Goal: Task Accomplishment & Management: Use online tool/utility

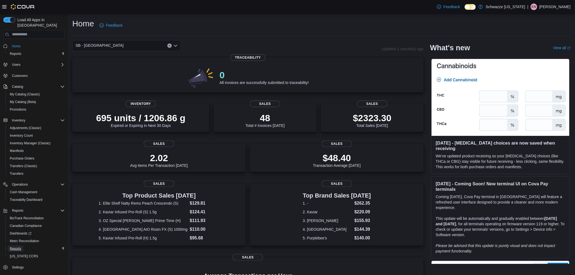
click at [13, 246] on span "Reports" at bounding box center [15, 248] width 11 height 4
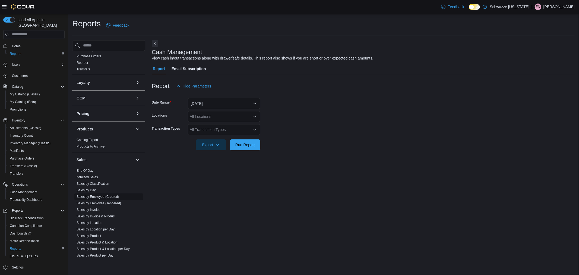
scroll to position [211, 0]
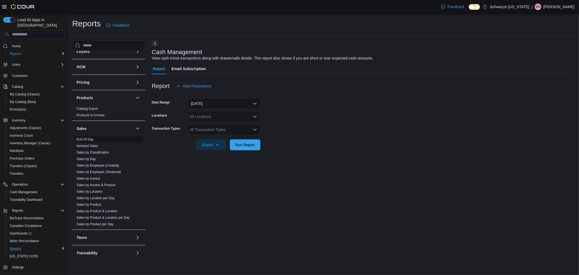
click at [81, 140] on link "End Of Day" at bounding box center [85, 139] width 17 height 4
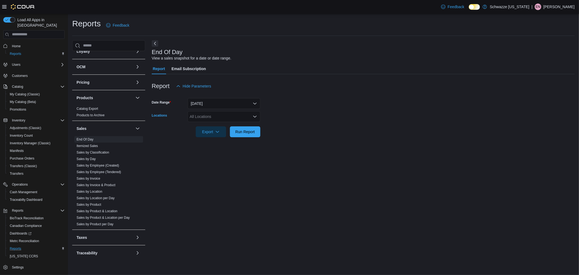
click at [211, 118] on div "All Locations" at bounding box center [224, 116] width 73 height 11
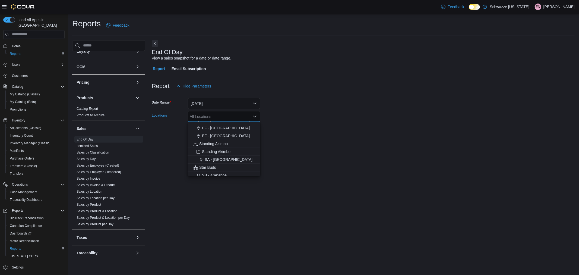
scroll to position [60, 0]
click at [221, 156] on button "SB - Belmar" at bounding box center [224, 160] width 73 height 8
click at [219, 151] on span "SB - Aurora" at bounding box center [226, 151] width 48 height 5
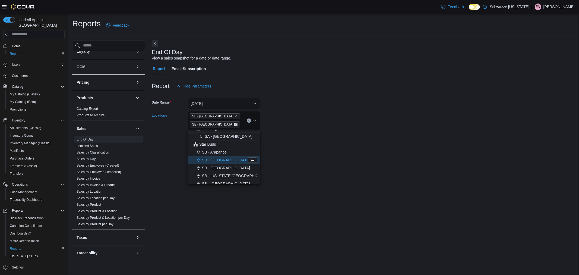
click at [234, 123] on icon "Remove SB - Belmar from selection in this group" at bounding box center [235, 124] width 3 height 3
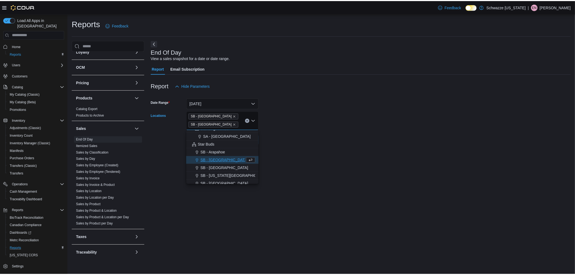
scroll to position [0, 0]
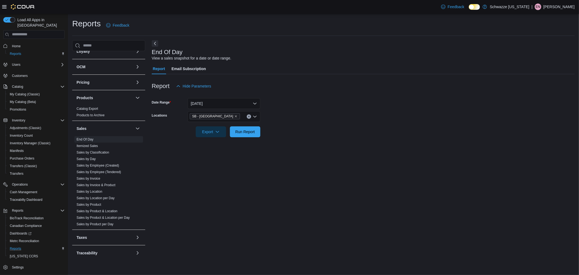
click at [337, 89] on div "Report Hide Parameters" at bounding box center [363, 86] width 423 height 11
click at [243, 133] on span "Run Report" at bounding box center [245, 131] width 20 height 5
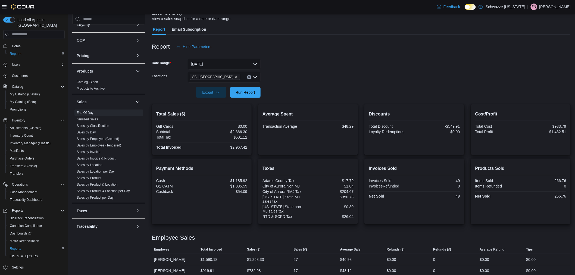
scroll to position [67, 0]
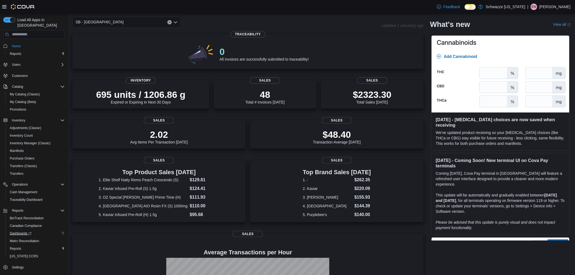
scroll to position [60, 0]
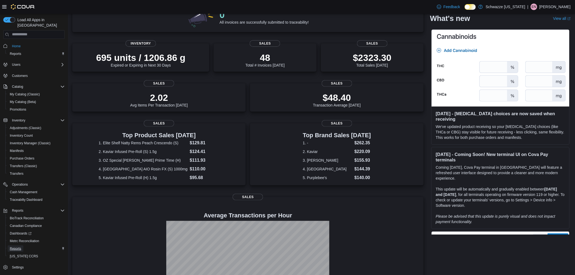
click at [15, 246] on span "Reports" at bounding box center [15, 248] width 11 height 4
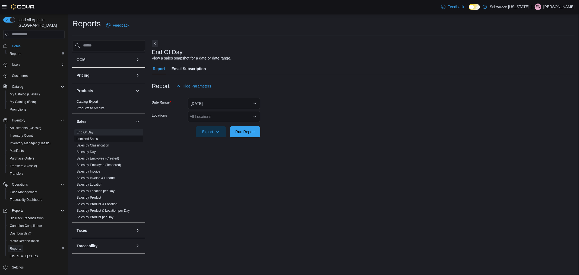
scroll to position [220, 0]
click at [99, 181] on link "Sales by Location" at bounding box center [90, 183] width 26 height 4
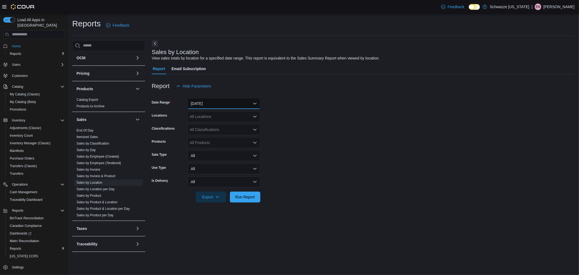
click at [203, 107] on button "Yesterday" at bounding box center [224, 103] width 73 height 11
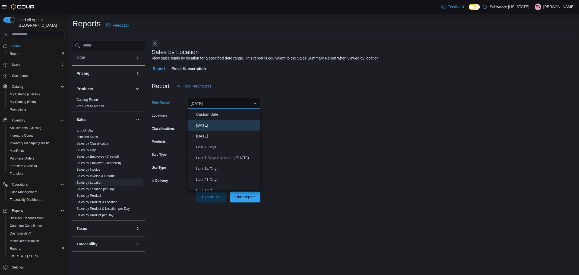
click at [217, 128] on span "Today" at bounding box center [227, 125] width 62 height 7
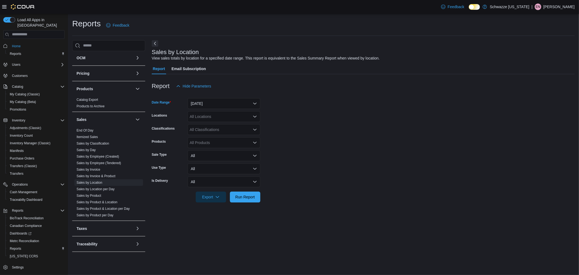
click at [212, 118] on div "All Locations" at bounding box center [224, 116] width 73 height 11
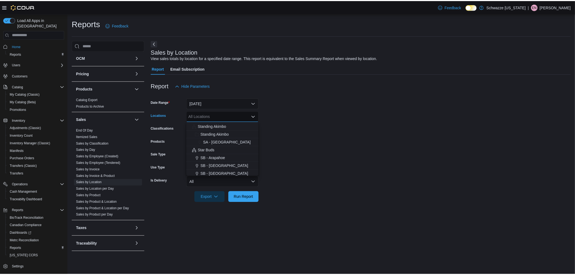
scroll to position [60, 0]
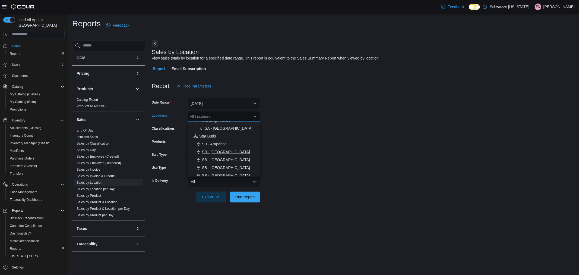
click at [220, 150] on span "SB - Aurora" at bounding box center [226, 151] width 48 height 5
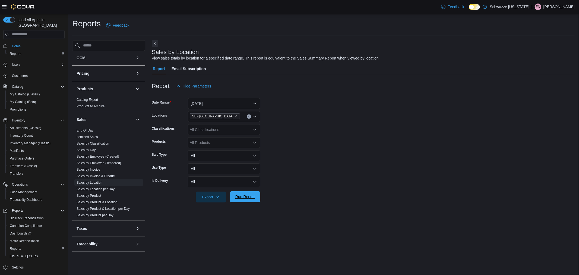
click at [245, 197] on span "Run Report" at bounding box center [245, 196] width 20 height 5
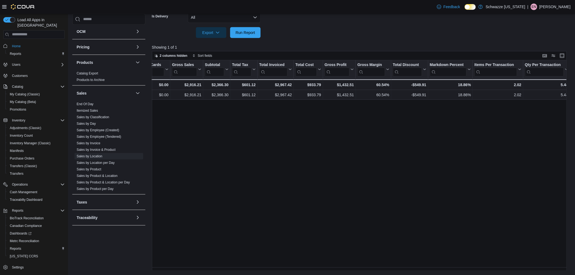
scroll to position [134, 0]
